Goal: Information Seeking & Learning: Learn about a topic

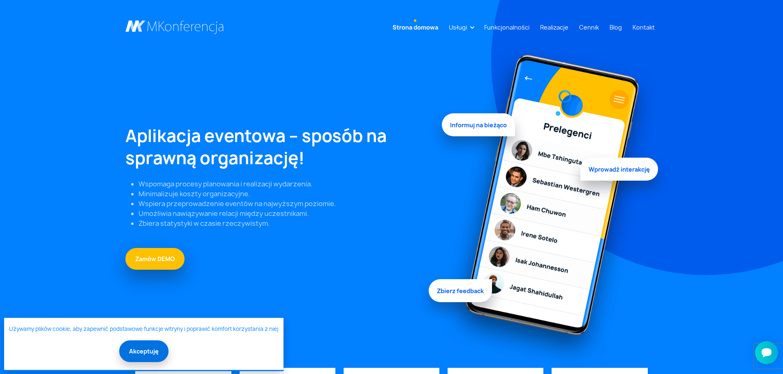
click at [150, 353] on button "Akceptuję" at bounding box center [143, 352] width 49 height 22
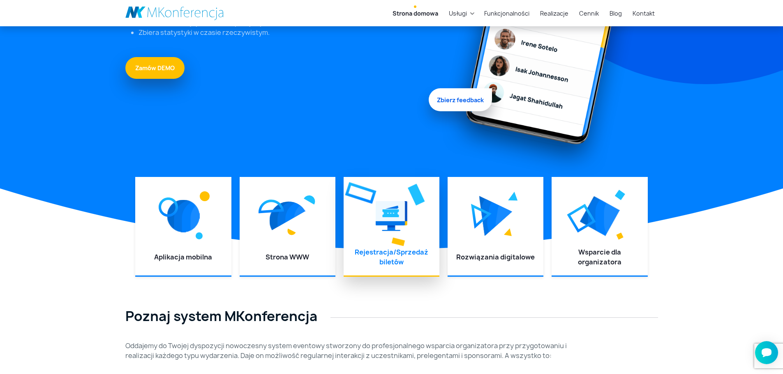
scroll to position [205, 0]
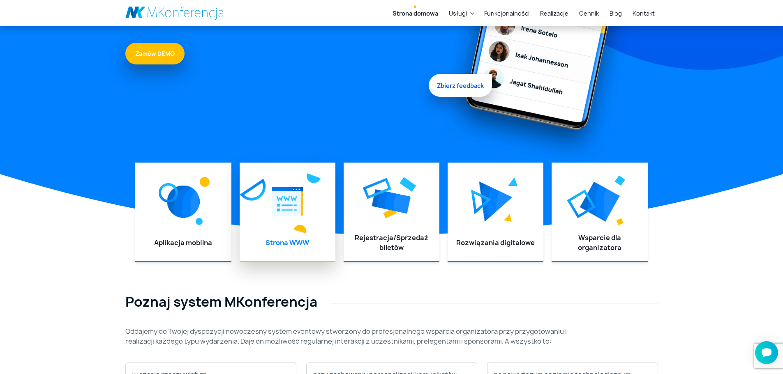
click at [301, 214] on img at bounding box center [288, 201] width 32 height 37
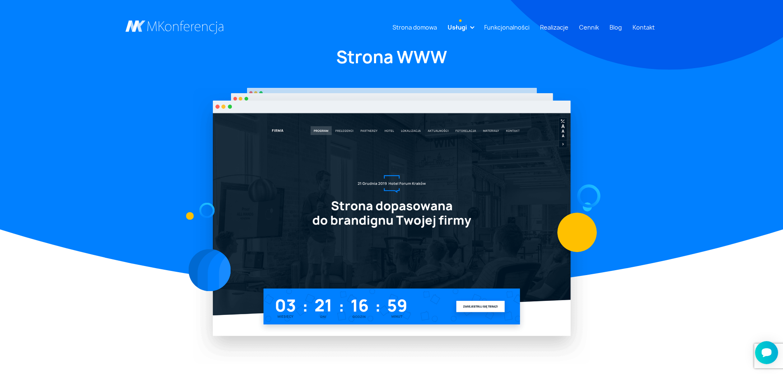
drag, startPoint x: 637, startPoint y: 168, endPoint x: 613, endPoint y: 154, distance: 27.6
click at [632, 161] on div at bounding box center [391, 220] width 542 height 290
